Goal: Information Seeking & Learning: Learn about a topic

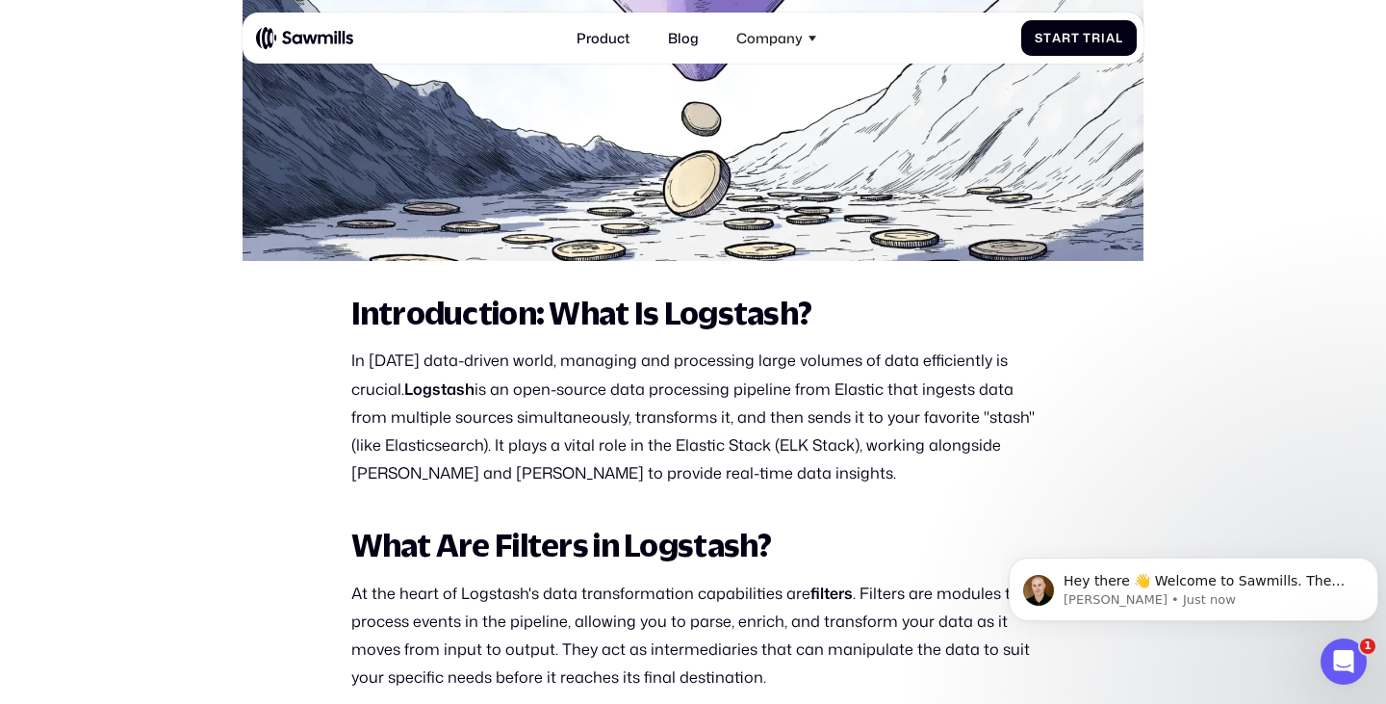
click at [690, 390] on p "In [DATE] data-driven world, managing and processing large volumes of data effi…" at bounding box center [693, 416] width 684 height 141
click at [805, 388] on p "In [DATE] data-driven world, managing and processing large volumes of data effi…" at bounding box center [693, 416] width 684 height 141
click at [593, 423] on p "In [DATE] data-driven world, managing and processing large volumes of data effi…" at bounding box center [693, 416] width 684 height 141
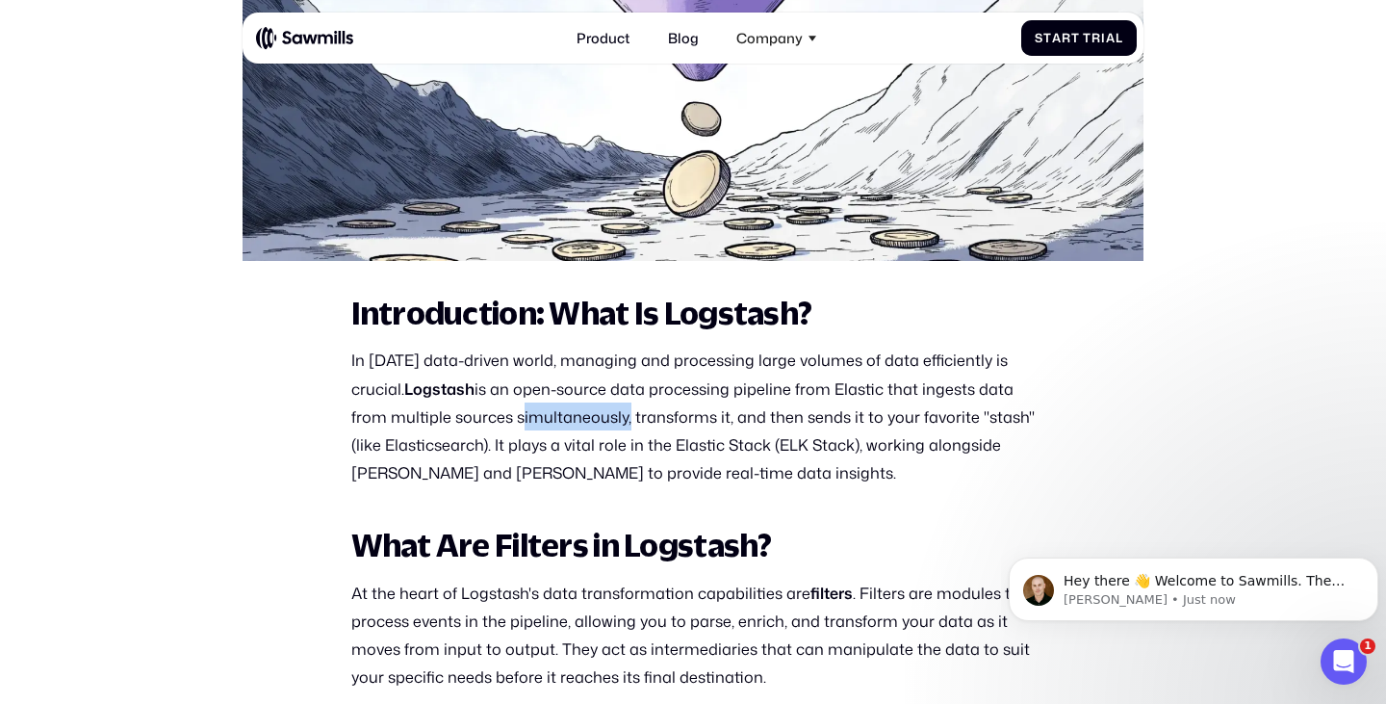
click at [593, 423] on p "In [DATE] data-driven world, managing and processing large volumes of data effi…" at bounding box center [693, 416] width 684 height 141
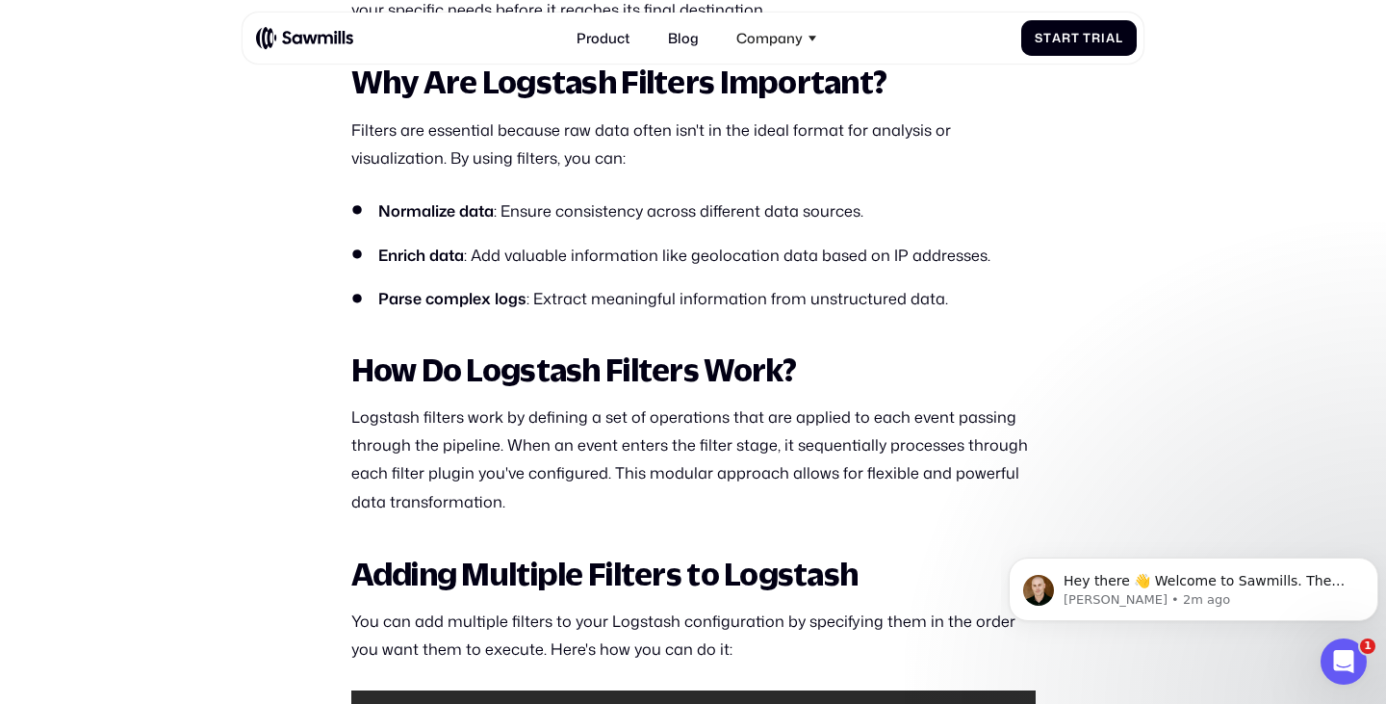
scroll to position [1251, 0]
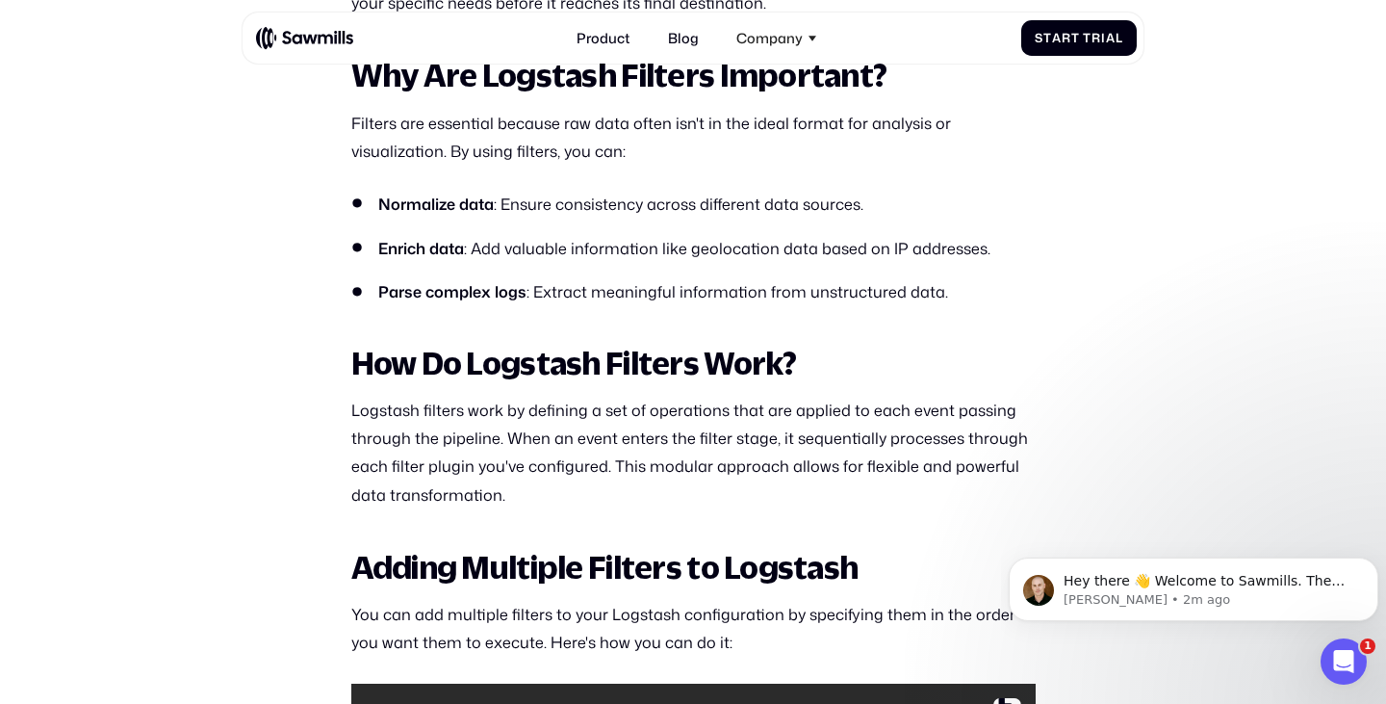
click at [525, 437] on p "Logstash filters work by defining a set of operations that are applied to each …" at bounding box center [693, 452] width 684 height 113
